Goal: Obtain resource: Download file/media

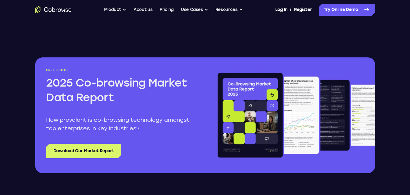
scroll to position [697, 0]
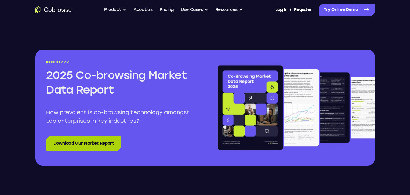
click at [49, 146] on link "Download Our Market Report" at bounding box center [83, 143] width 75 height 15
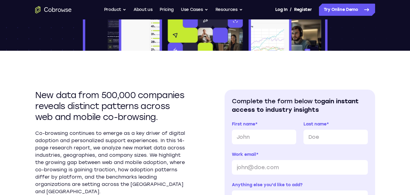
scroll to position [212, 0]
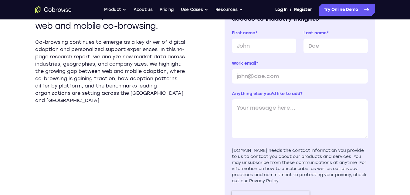
click at [243, 67] on div "Work email *" at bounding box center [300, 71] width 136 height 23
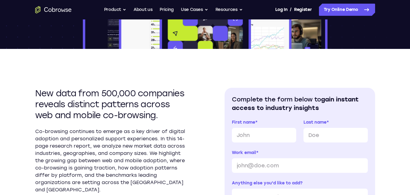
scroll to position [91, 0]
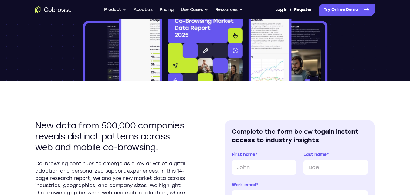
click at [254, 59] on img at bounding box center [205, 42] width 247 height 77
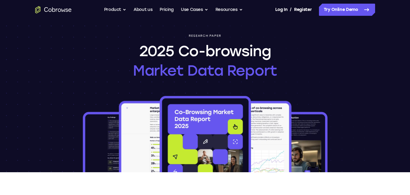
scroll to position [61, 0]
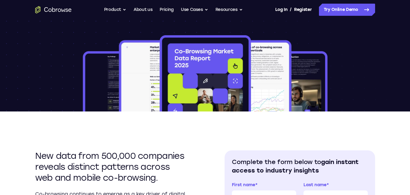
click at [86, 81] on img at bounding box center [205, 72] width 247 height 77
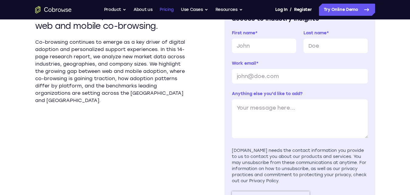
click at [172, 7] on link "Pricing" at bounding box center [167, 10] width 14 height 12
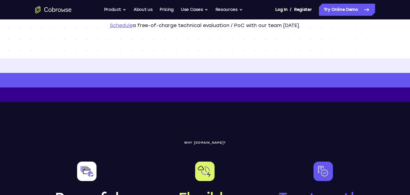
scroll to position [152, 0]
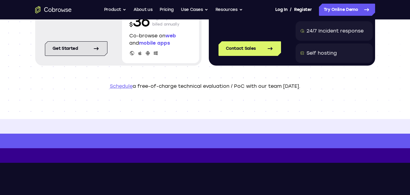
click at [65, 45] on link "Get started" at bounding box center [76, 48] width 62 height 15
